Goal: Navigation & Orientation: Find specific page/section

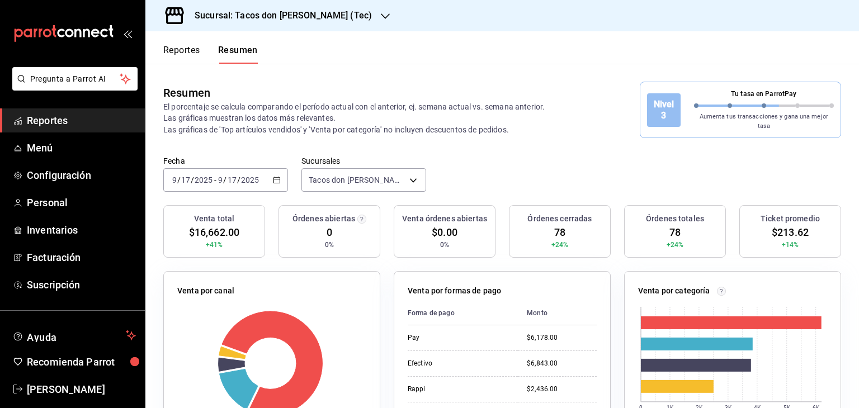
scroll to position [246, 0]
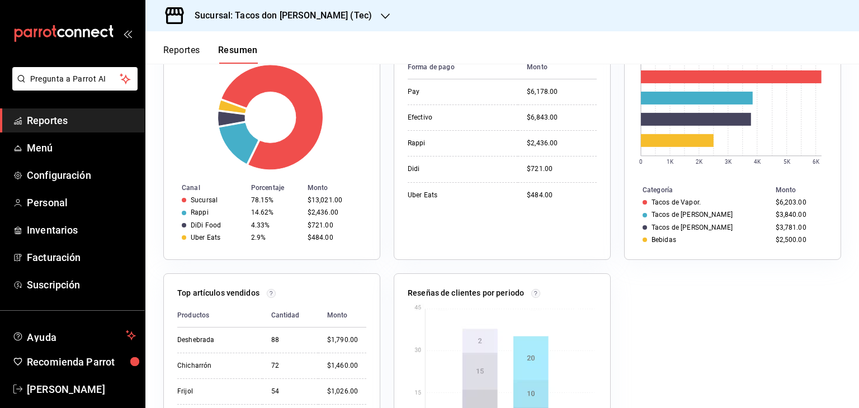
click at [55, 119] on span "Reportes" at bounding box center [81, 120] width 109 height 15
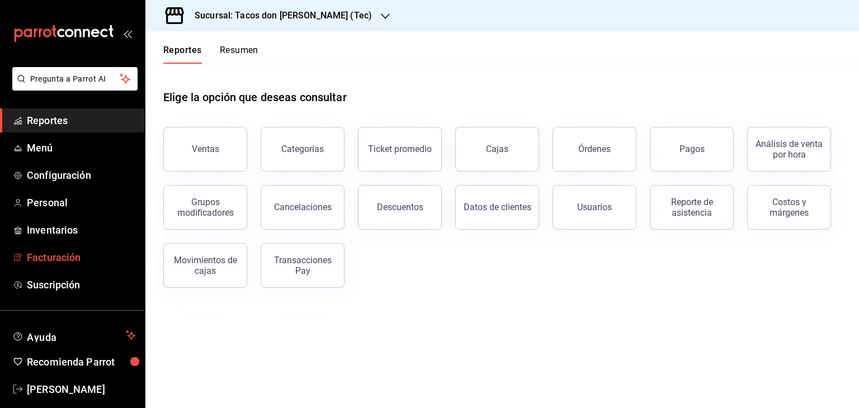
click at [58, 254] on span "Facturación" at bounding box center [81, 257] width 109 height 15
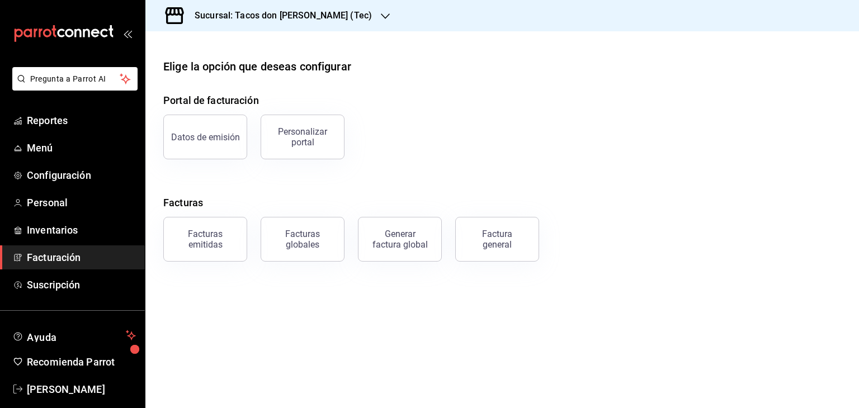
scroll to position [13, 0]
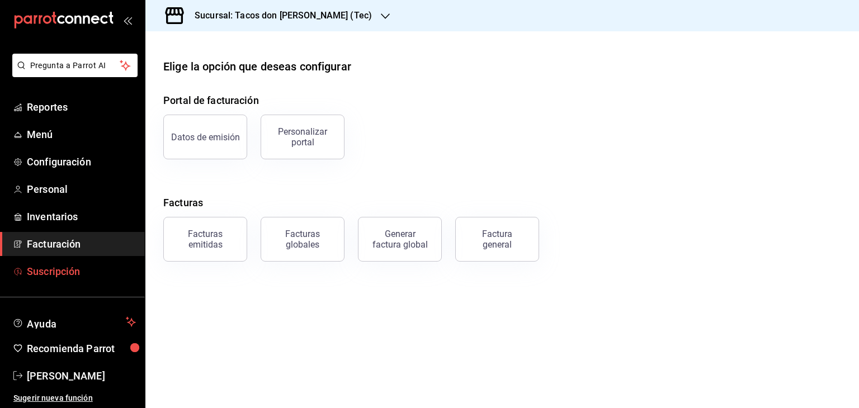
click at [48, 274] on span "Suscripción" at bounding box center [81, 271] width 109 height 15
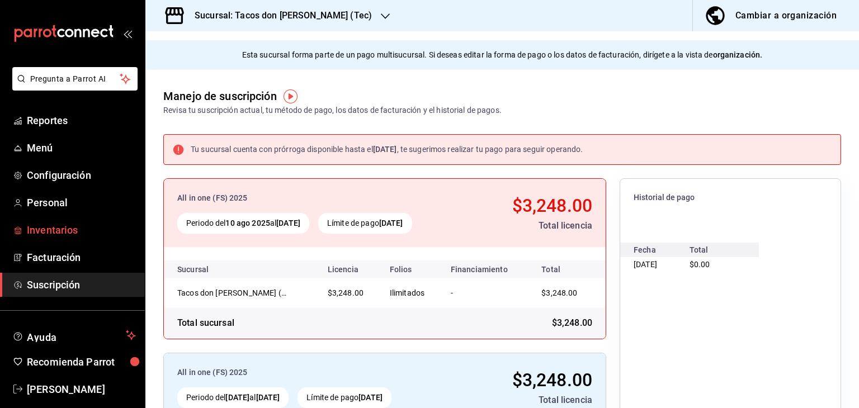
click at [55, 229] on span "Inventarios" at bounding box center [81, 230] width 109 height 15
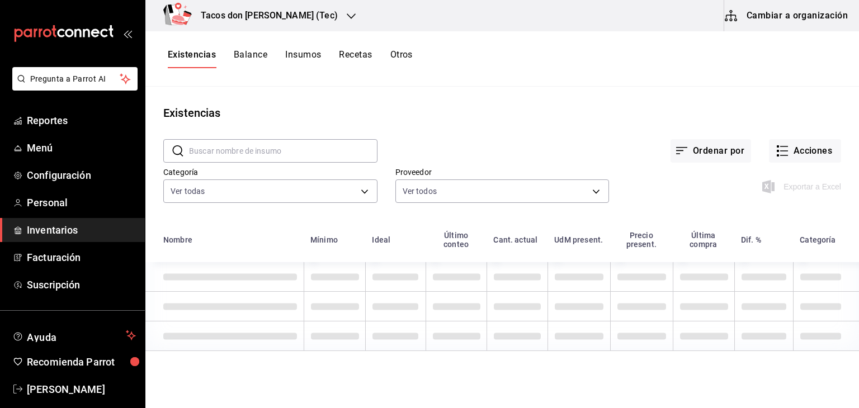
click at [253, 58] on button "Balance" at bounding box center [251, 58] width 34 height 19
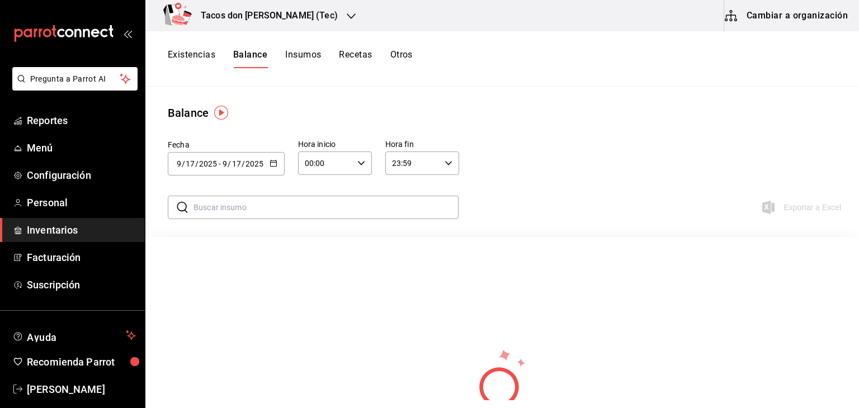
click at [302, 54] on button "Insumos" at bounding box center [303, 58] width 36 height 19
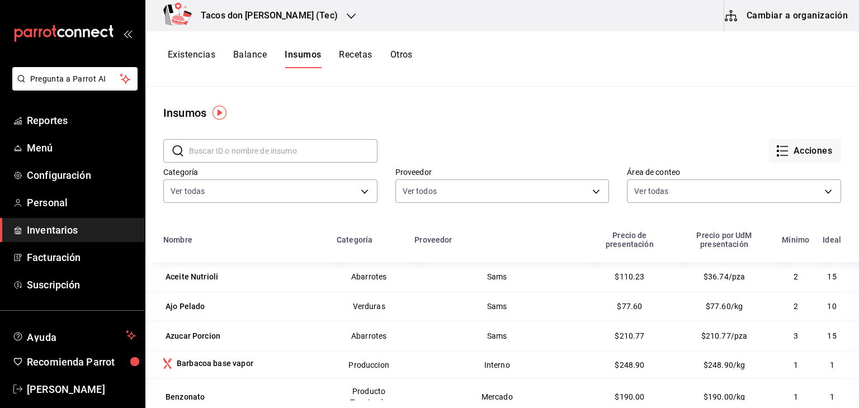
click at [253, 58] on button "Balance" at bounding box center [250, 58] width 34 height 19
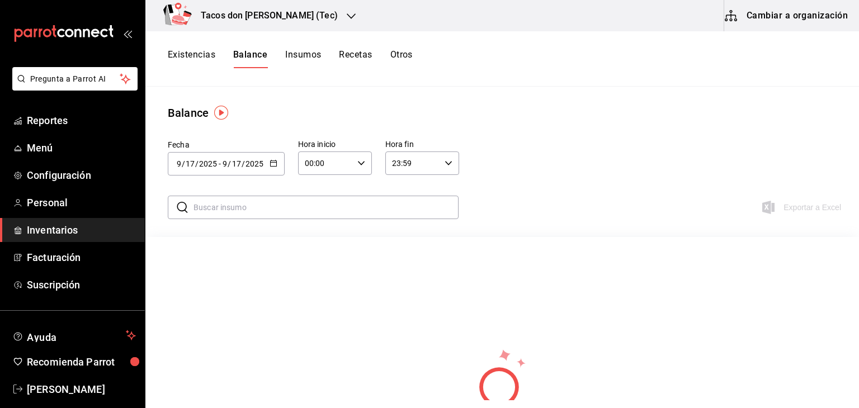
click at [195, 54] on button "Existencias" at bounding box center [192, 58] width 48 height 19
